Goal: Task Accomplishment & Management: Complete application form

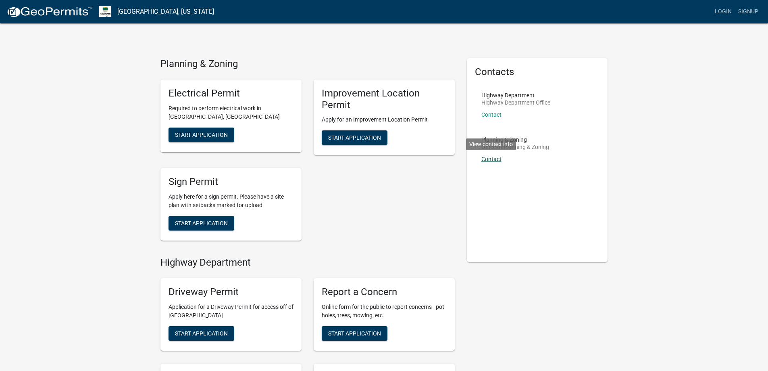
click at [488, 156] on link "Contact" at bounding box center [492, 159] width 20 height 6
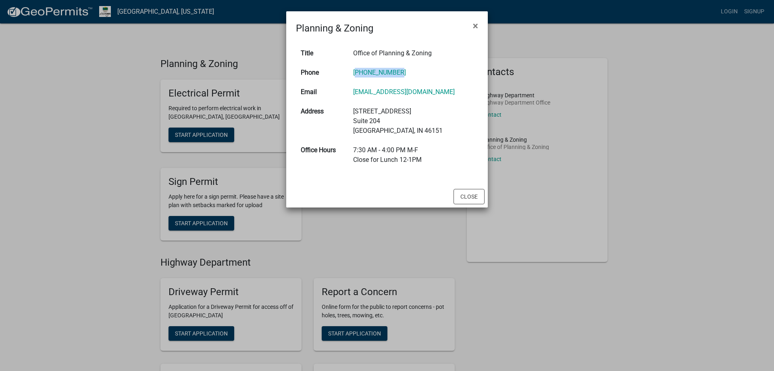
drag, startPoint x: 407, startPoint y: 72, endPoint x: 357, endPoint y: 75, distance: 50.5
click at [357, 75] on td "[PHONE_NUMBER]" at bounding box center [414, 72] width 130 height 19
copy link "[PHONE_NUMBER]"
drag, startPoint x: 90, startPoint y: 86, endPoint x: 98, endPoint y: 55, distance: 32.5
click at [90, 86] on ngb-modal-window "Planning & Zoning × Title Office of Planning & Zoning Phone [PHONE_NUMBER] Emai…" at bounding box center [387, 185] width 774 height 371
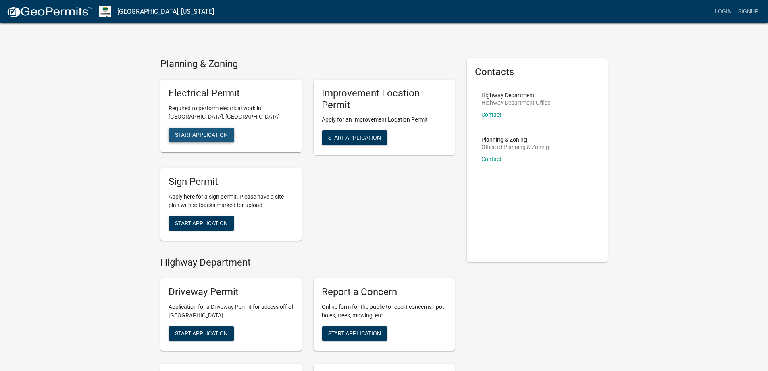
click at [195, 133] on span "Start Application" at bounding box center [201, 134] width 53 height 6
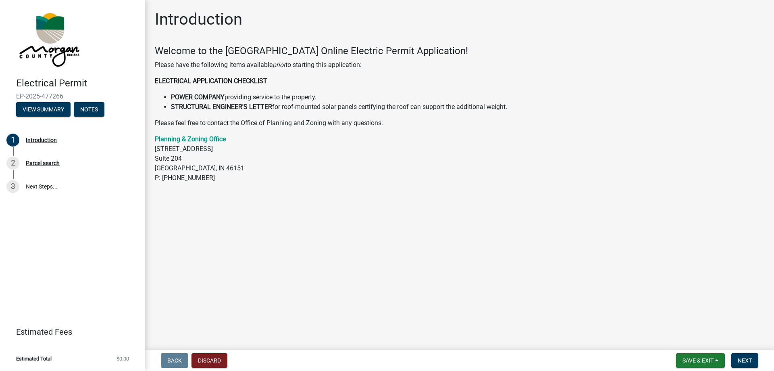
click at [201, 106] on strong "STRUCTURAL ENGINEER'S LETTER" at bounding box center [221, 107] width 101 height 8
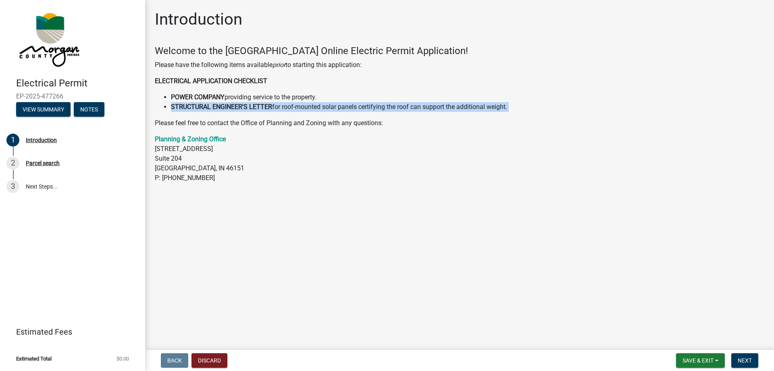
click at [201, 106] on strong "STRUCTURAL ENGINEER'S LETTER" at bounding box center [221, 107] width 101 height 8
copy li "STRUCTURAL ENGINEER'S LETTER for roof-mounted solar panels certifying the roof …"
